Goal: Find specific page/section

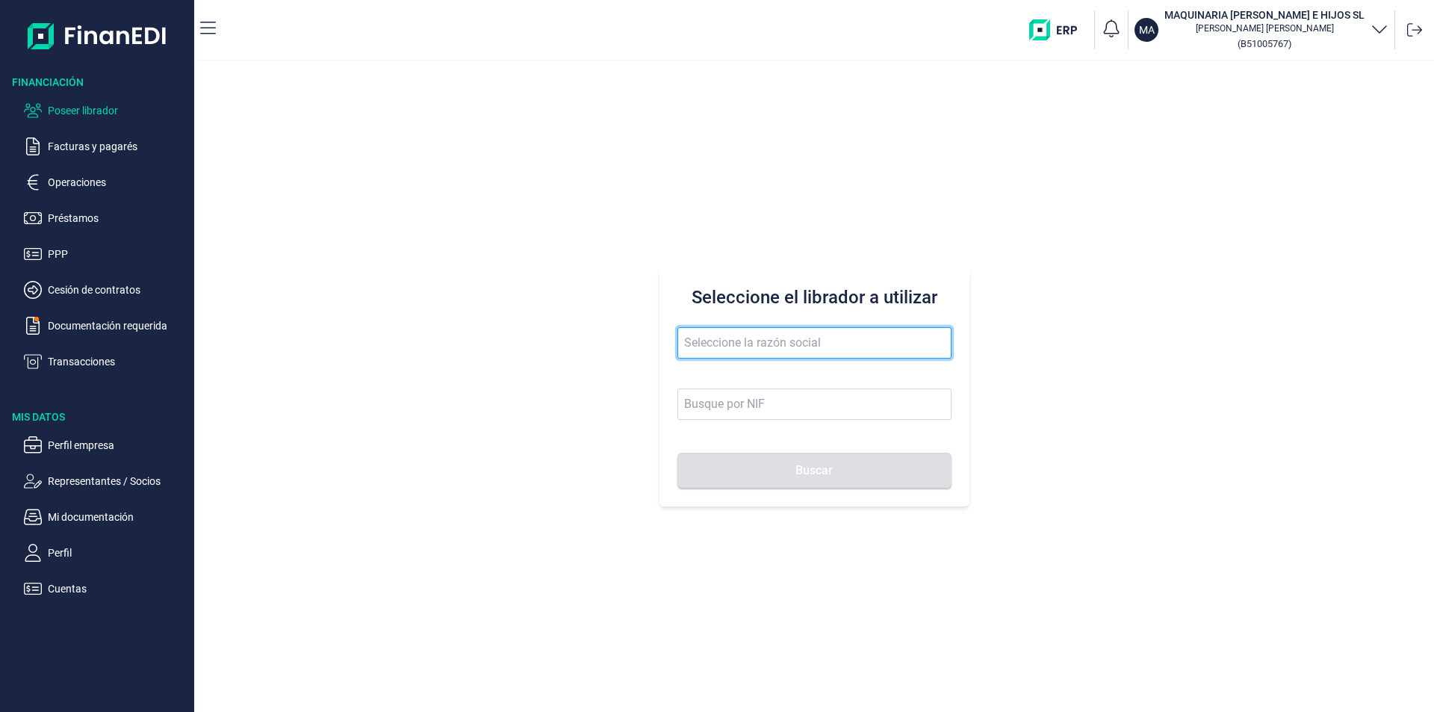
click at [712, 335] on input "text" at bounding box center [815, 342] width 274 height 31
click at [678, 453] on button "Buscar" at bounding box center [815, 471] width 274 height 36
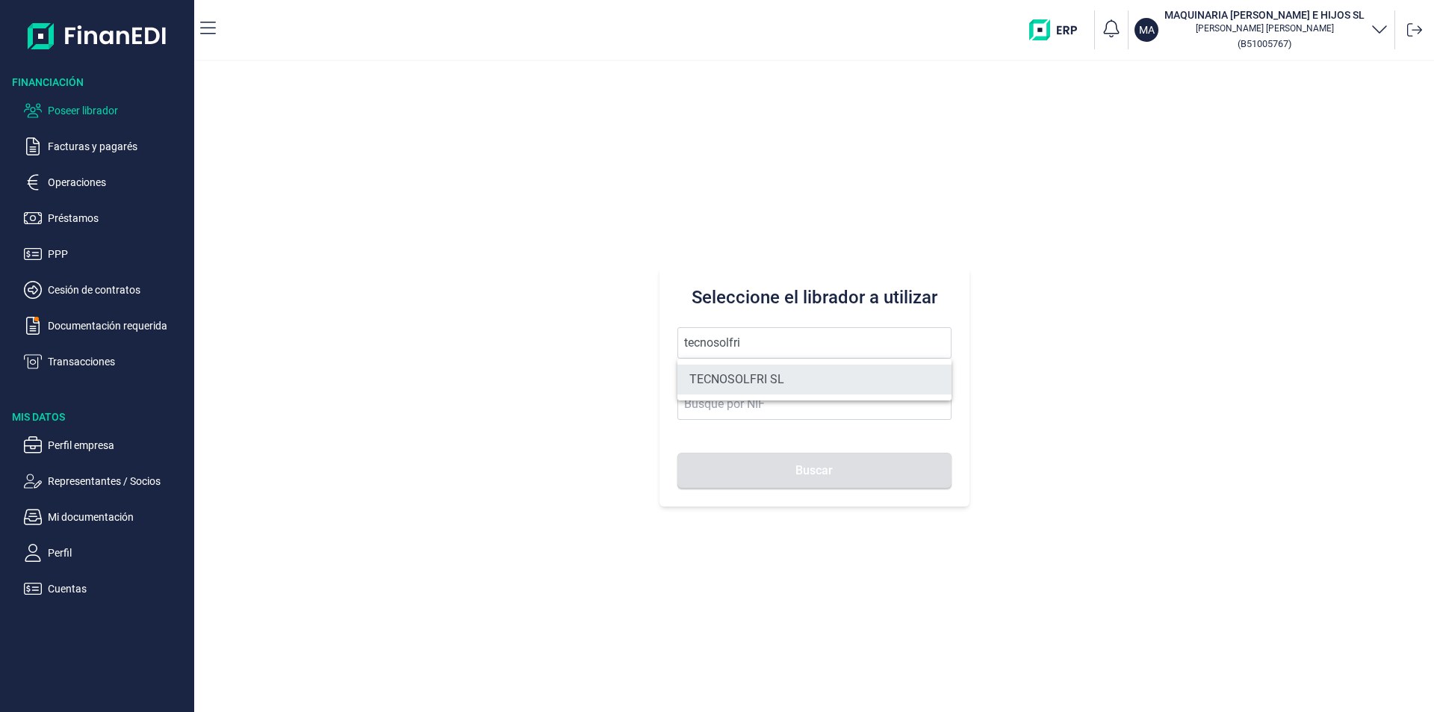
click at [767, 374] on li "TECNOSOLFRI SL" at bounding box center [815, 380] width 274 height 30
type input "TECNOSOLFRI SL"
type input "B83326884"
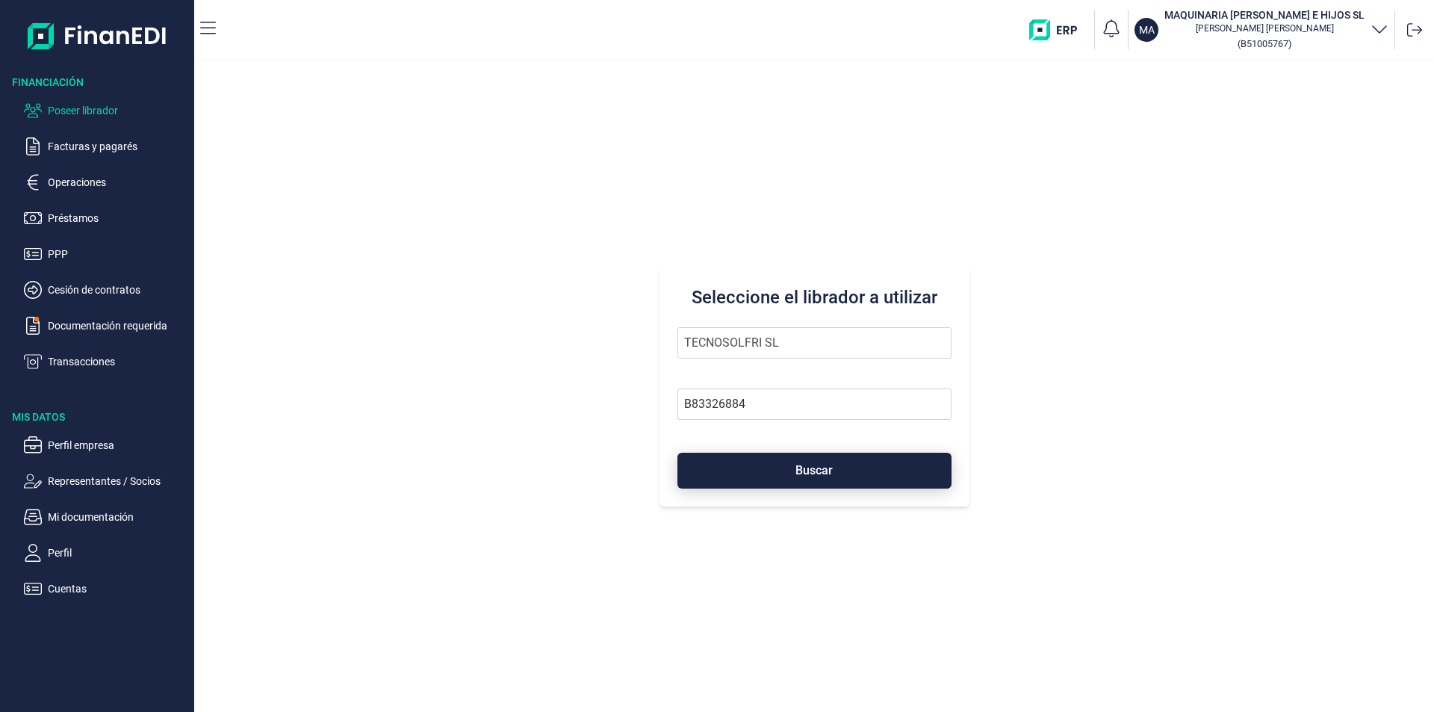
click at [748, 459] on button "Buscar" at bounding box center [815, 471] width 274 height 36
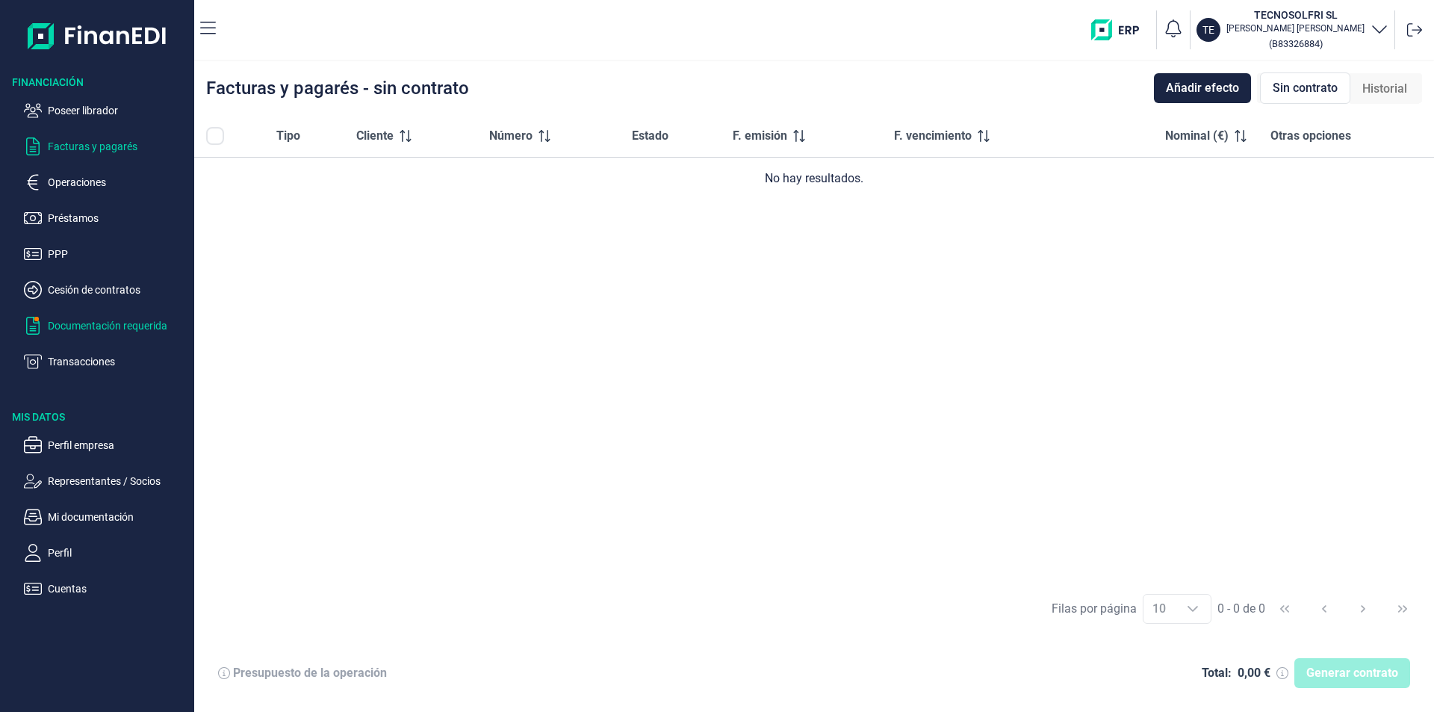
click at [110, 324] on p "Documentación requerida" at bounding box center [118, 326] width 140 height 18
